Goal: Information Seeking & Learning: Learn about a topic

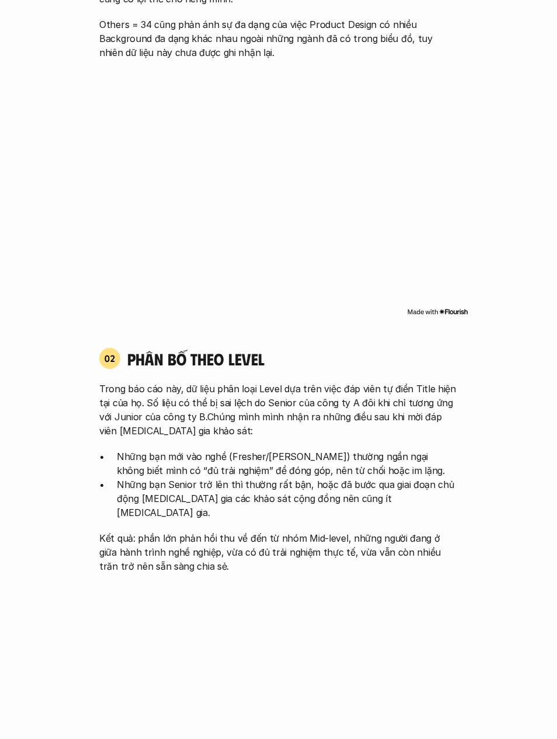
scroll to position [1178, 0]
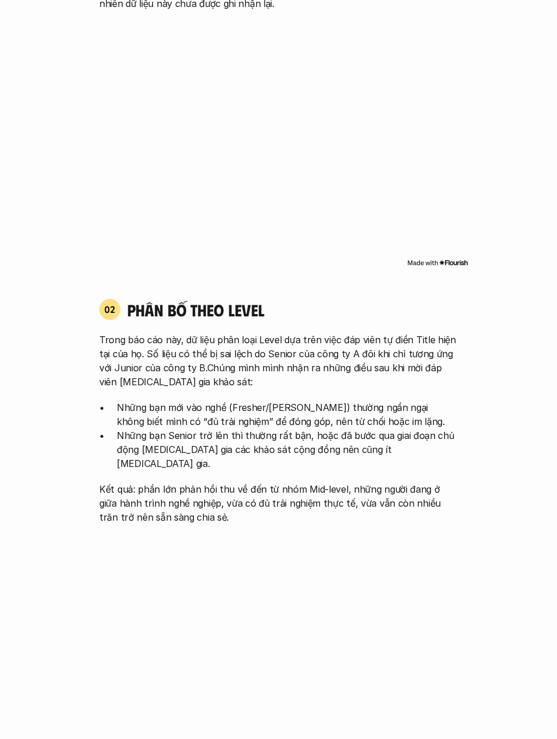
click at [450, 267] on img at bounding box center [437, 262] width 61 height 9
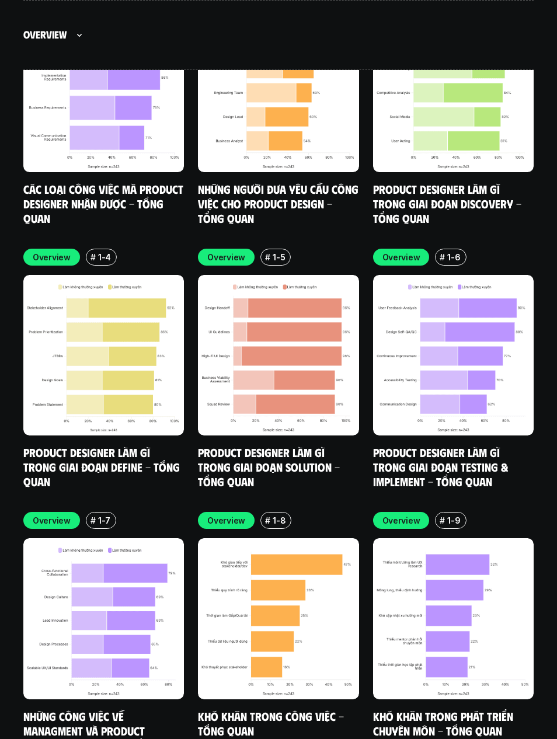
scroll to position [3852, 0]
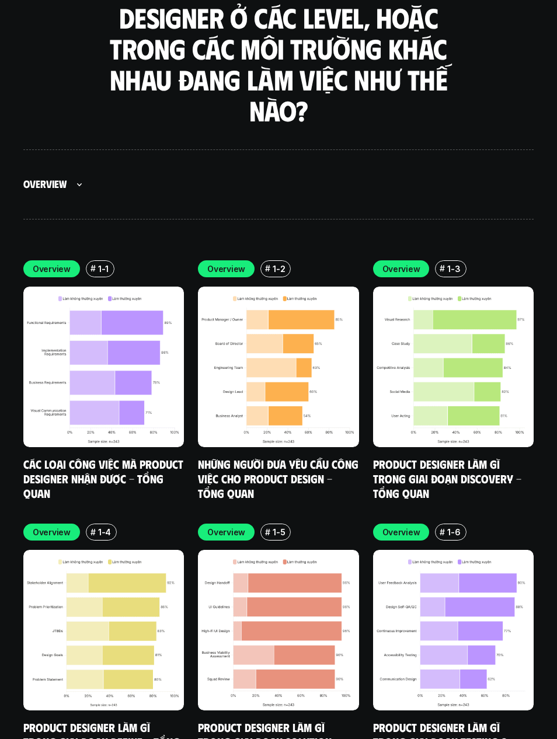
click at [60, 263] on p "Overview" at bounding box center [52, 269] width 38 height 12
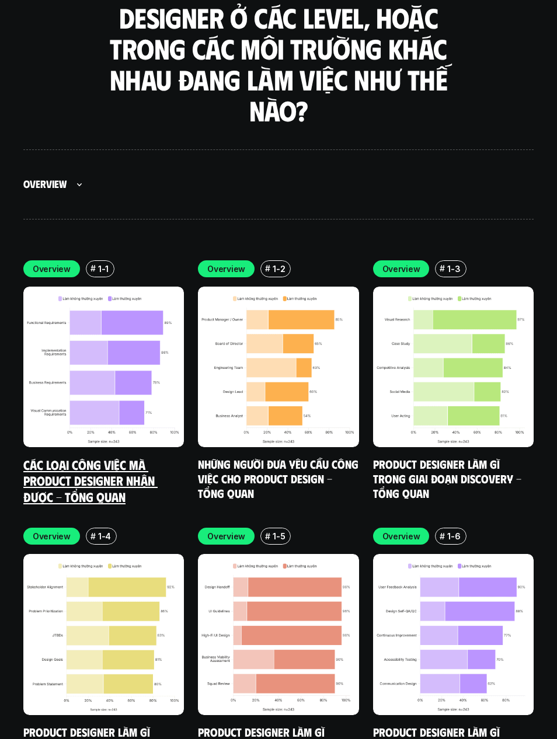
click at [86, 260] on div "# 1-1" at bounding box center [100, 268] width 29 height 17
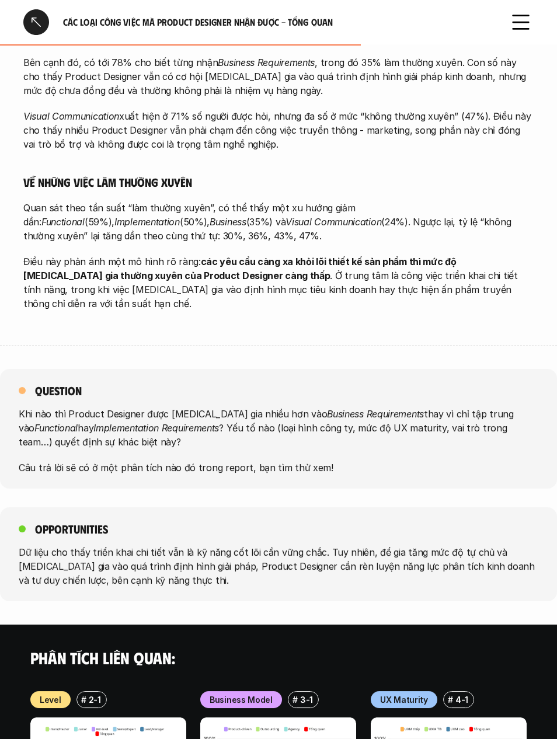
scroll to position [1044, 0]
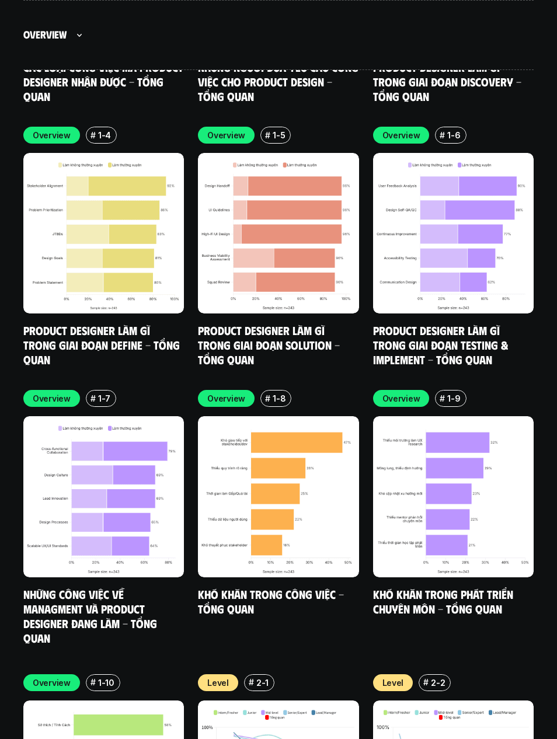
scroll to position [3914, 0]
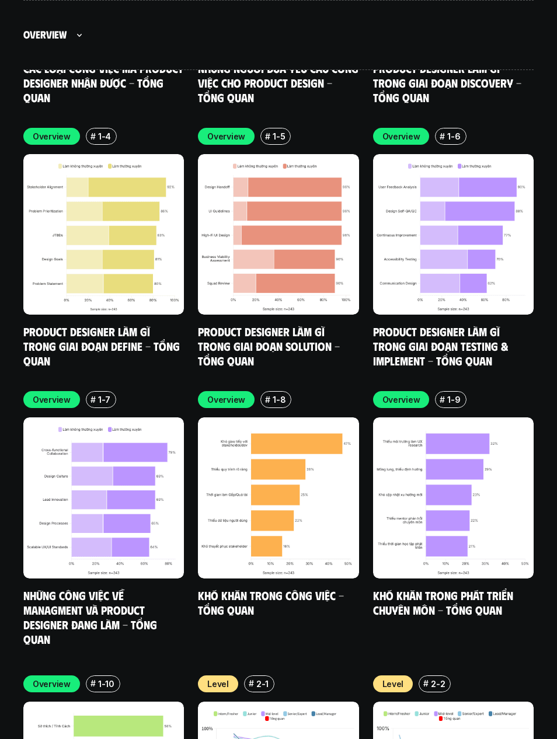
click at [261, 738] on html "p h ư ơ n g p h á p Scroll to explore Kết quả nghiên cứu phạm vi công việc của …" at bounding box center [278, 551] width 557 height 8931
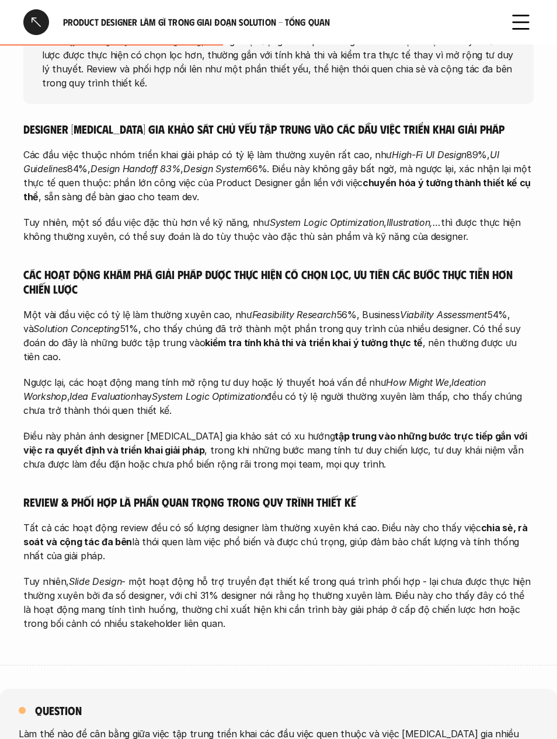
scroll to position [413, 0]
